Goal: Transaction & Acquisition: Purchase product/service

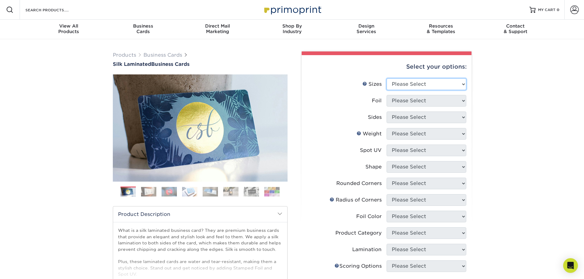
click at [413, 85] on select "Please Select 1.5" x 3.5" - Mini 1.75" x 3.5" - Mini 2" x 2" - Square 2" x 3" -…" at bounding box center [427, 85] width 80 height 12
select select "2.00x3.50"
click at [387, 79] on select "Please Select 1.5" x 3.5" - Mini 1.75" x 3.5" - Mini 2" x 2" - Square 2" x 3" -…" at bounding box center [427, 85] width 80 height 12
click at [408, 105] on select "Please Select Yes No" at bounding box center [427, 101] width 80 height 12
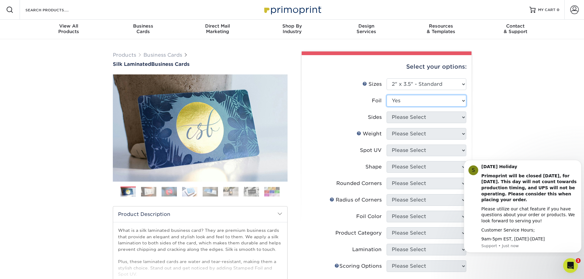
click at [387, 95] on select "Please Select Yes No" at bounding box center [427, 101] width 80 height 12
click at [404, 117] on select "Please Select Print Both Sides - Foil Both Sides Print Both Sides - Foil Front …" at bounding box center [427, 118] width 80 height 12
click at [507, 113] on div "Products Business Cards Silk Laminated Business Cards Previous Next" at bounding box center [292, 233] width 584 height 388
click at [418, 98] on select "Please Select Yes No" at bounding box center [427, 101] width 80 height 12
select select "0"
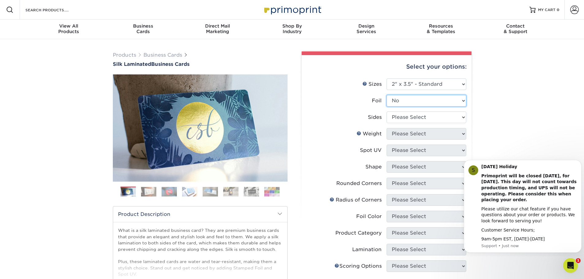
click at [387, 95] on select "Please Select Yes No" at bounding box center [427, 101] width 80 height 12
click at [412, 120] on select "Please Select Print Both Sides Print Front Only" at bounding box center [427, 118] width 80 height 12
select select "13abbda7-1d64-4f25-8bb2-c179b224825d"
click at [387, 112] on select "Please Select Print Both Sides Print Front Only" at bounding box center [427, 118] width 80 height 12
click at [400, 134] on select "Please Select 16PT" at bounding box center [427, 134] width 80 height 12
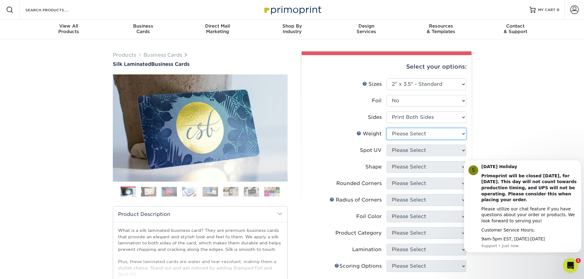
select select "16PT"
click at [387, 128] on select "Please Select 16PT" at bounding box center [427, 134] width 80 height 12
click at [408, 150] on select "Please Select No Spot UV Front and Back (Both Sides) Front Only Back Only" at bounding box center [427, 151] width 80 height 12
select select "3"
click at [387, 145] on select "Please Select No Spot UV Front and Back (Both Sides) Front Only Back Only" at bounding box center [427, 151] width 80 height 12
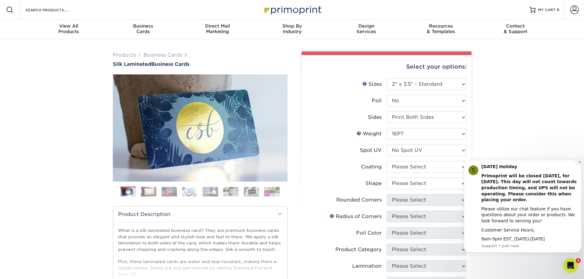
click at [580, 162] on icon "Dismiss notification" at bounding box center [580, 162] width 2 height 2
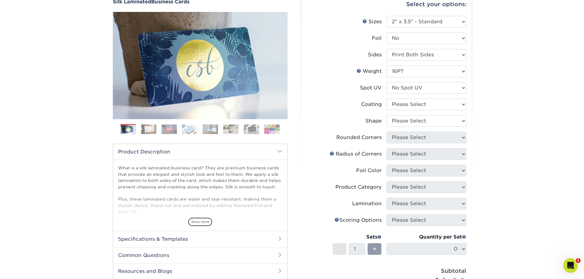
scroll to position [61, 0]
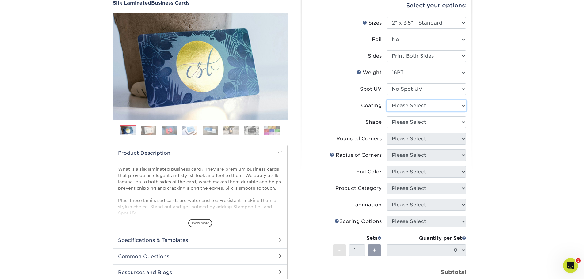
click at [419, 107] on select at bounding box center [427, 106] width 80 height 12
select select "3e7618de-abca-4bda-9f97-8b9129e913d8"
click at [387, 100] on select at bounding box center [427, 106] width 80 height 12
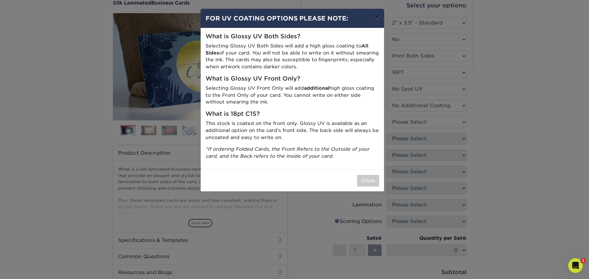
click at [375, 17] on button "×" at bounding box center [377, 17] width 14 height 17
